Goal: Task Accomplishment & Management: Use online tool/utility

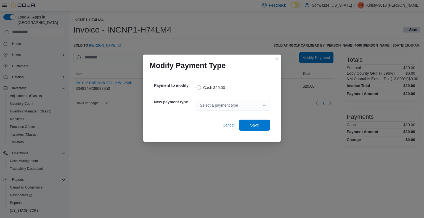
click at [242, 104] on div "Select a payment type" at bounding box center [233, 105] width 73 height 11
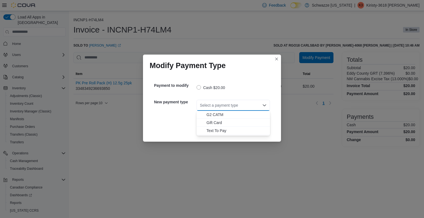
click at [211, 113] on span "G2 CATM" at bounding box center [237, 115] width 60 height 6
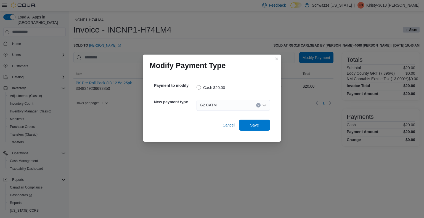
click at [252, 123] on span "Save" at bounding box center [254, 126] width 9 height 6
